Goal: Transaction & Acquisition: Download file/media

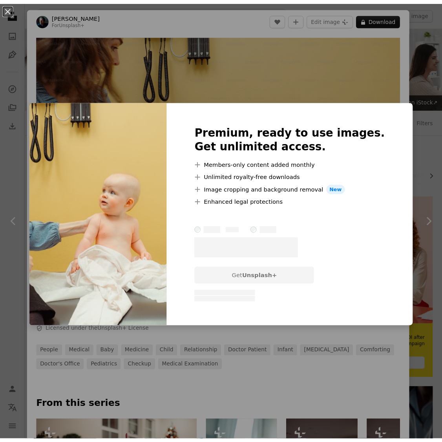
scroll to position [105, 0]
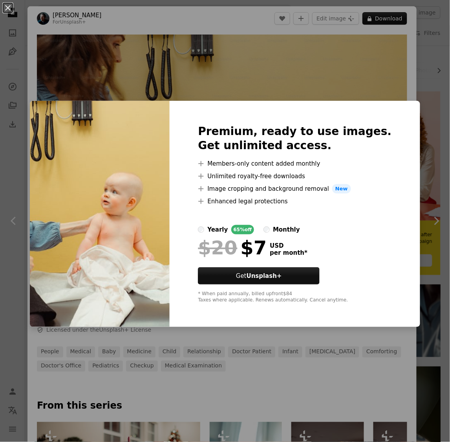
click at [340, 79] on div "An X shape Premium, ready to use images. Get unlimited access. A plus sign Memb…" at bounding box center [225, 221] width 450 height 442
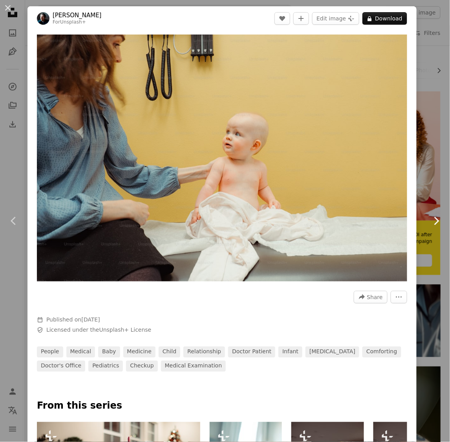
click at [433, 233] on link "Chevron right" at bounding box center [437, 220] width 28 height 75
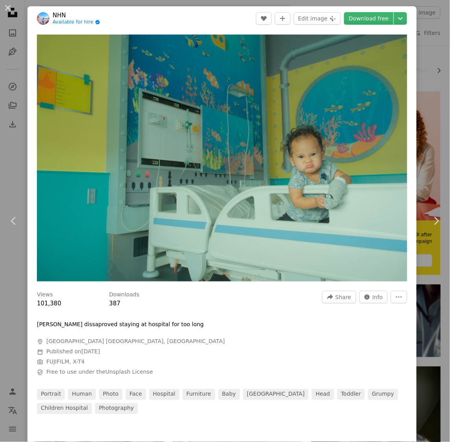
click at [420, 43] on div "An X shape Chevron left Chevron right NHN Available for hire A checkmark inside…" at bounding box center [225, 221] width 450 height 442
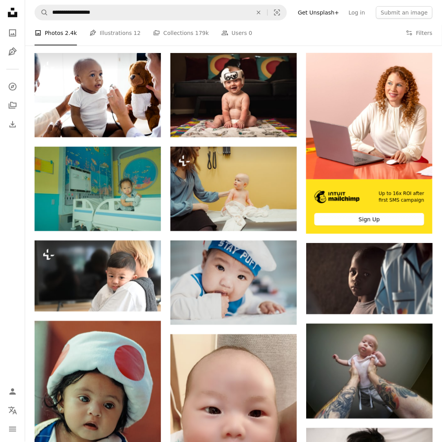
scroll to position [52, 0]
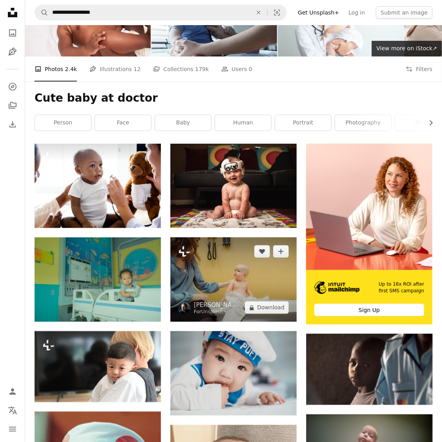
click at [206, 275] on img at bounding box center [234, 280] width 127 height 84
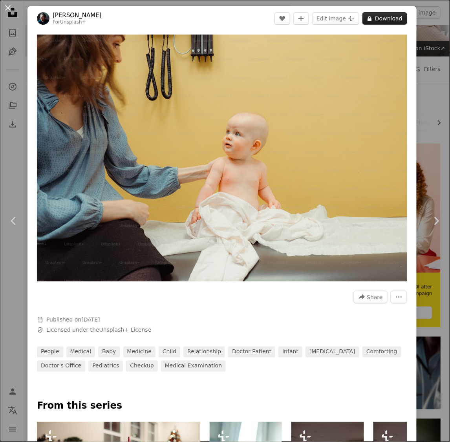
click at [367, 18] on icon "A lock" at bounding box center [370, 19] width 6 height 6
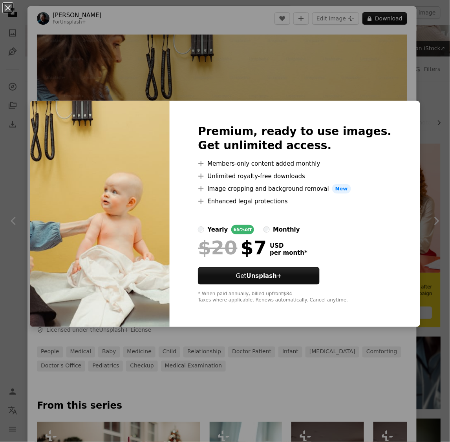
click at [427, 37] on div "An X shape Premium, ready to use images. Get unlimited access. A plus sign Memb…" at bounding box center [225, 221] width 450 height 442
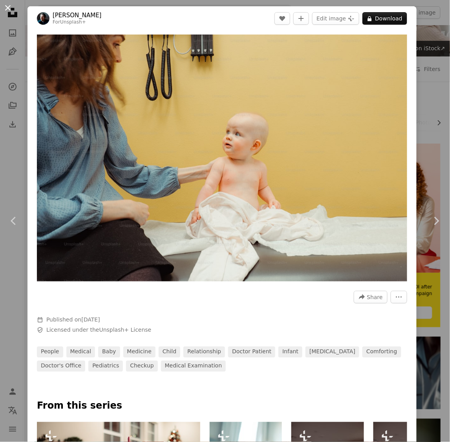
click at [13, 7] on button "An X shape" at bounding box center [7, 7] width 9 height 9
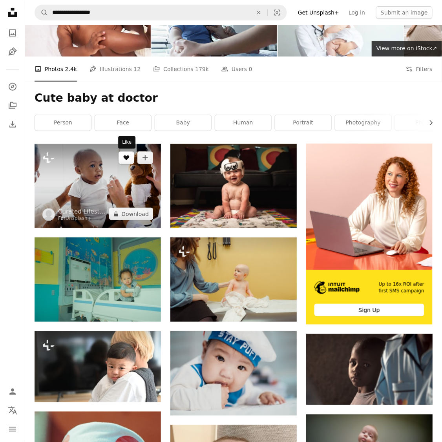
click at [123, 163] on button "A heart" at bounding box center [127, 158] width 16 height 13
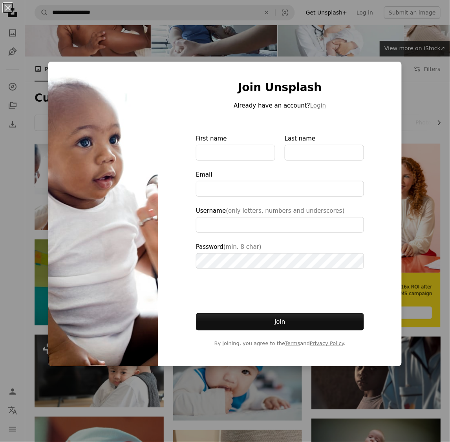
click at [442, 36] on div "An X shape Join Unsplash Already have an account? Login First name Last name Em…" at bounding box center [225, 221] width 450 height 442
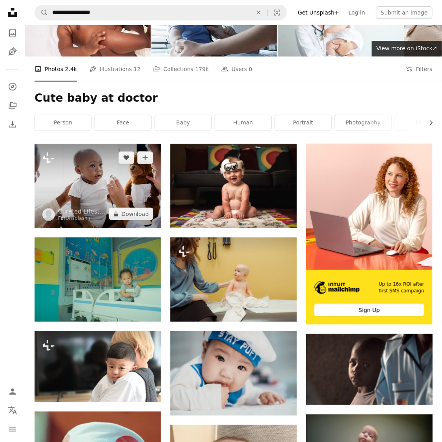
click at [89, 184] on img at bounding box center [98, 186] width 127 height 84
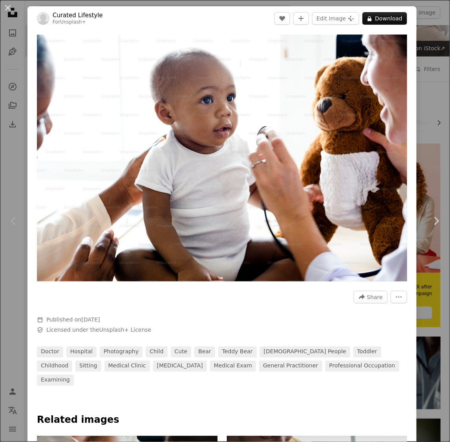
drag, startPoint x: 419, startPoint y: 44, endPoint x: 329, endPoint y: 201, distance: 180.5
click at [339, 195] on div "An X shape Chevron left Chevron right Curated Lifestyle For Unsplash+ A heart A…" at bounding box center [225, 221] width 450 height 442
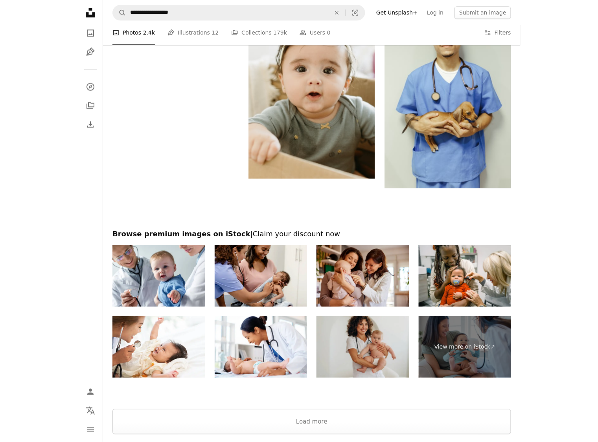
scroll to position [1299, 0]
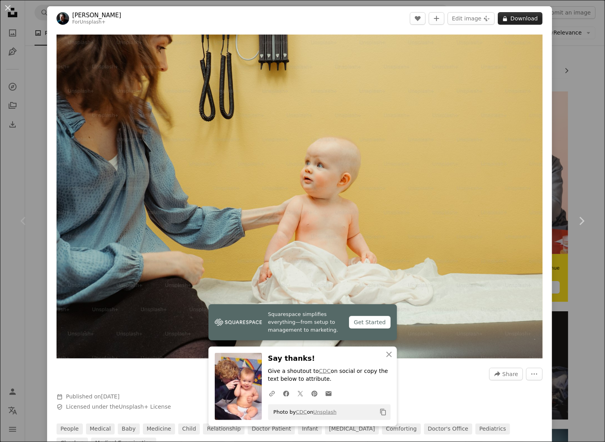
scroll to position [105, 0]
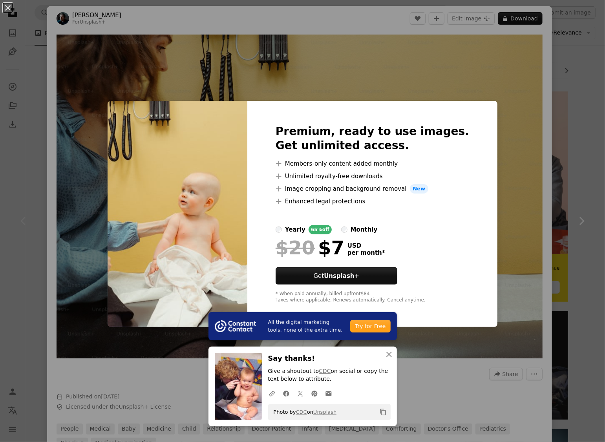
click at [540, 101] on div "An X shape All the digital marketing tools, none of the extra time. Try for Fre…" at bounding box center [302, 221] width 605 height 442
